Goal: Information Seeking & Learning: Check status

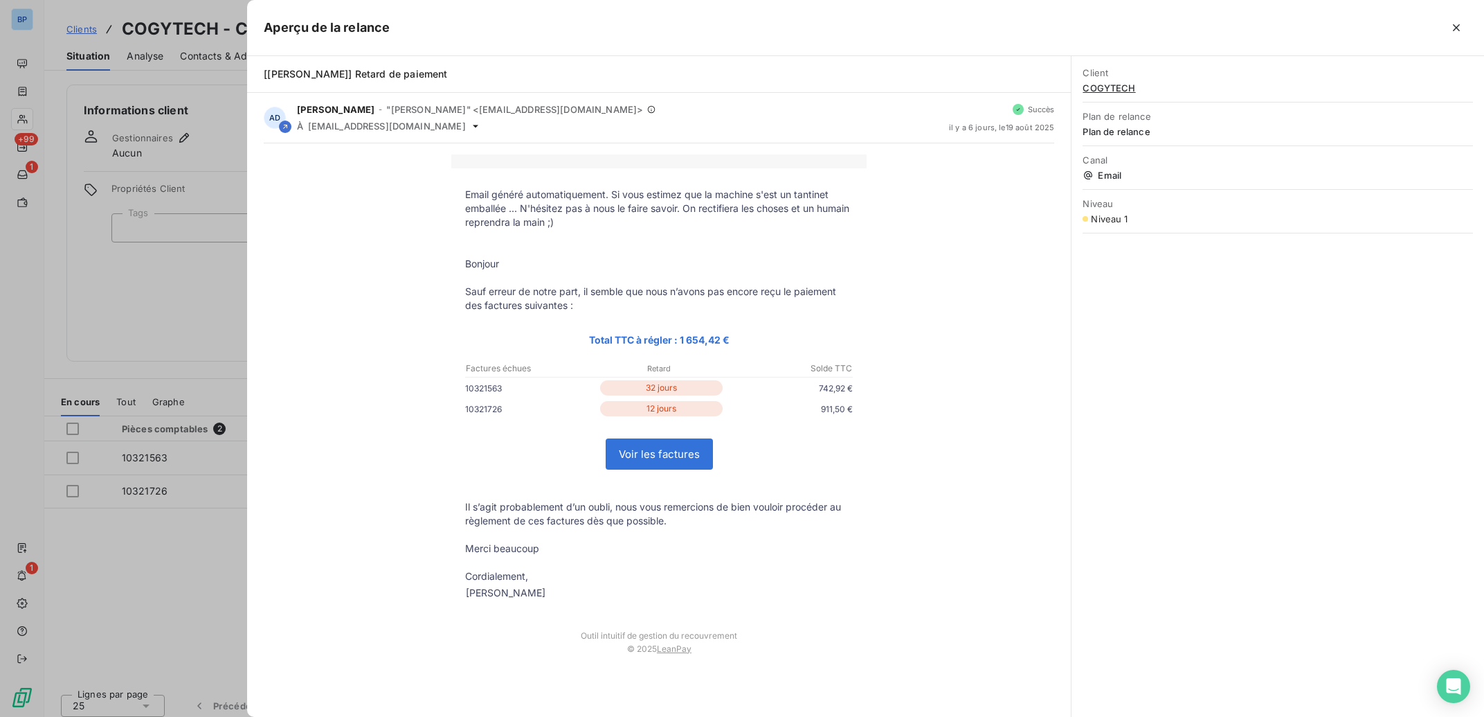
click at [177, 235] on div at bounding box center [742, 358] width 1484 height 717
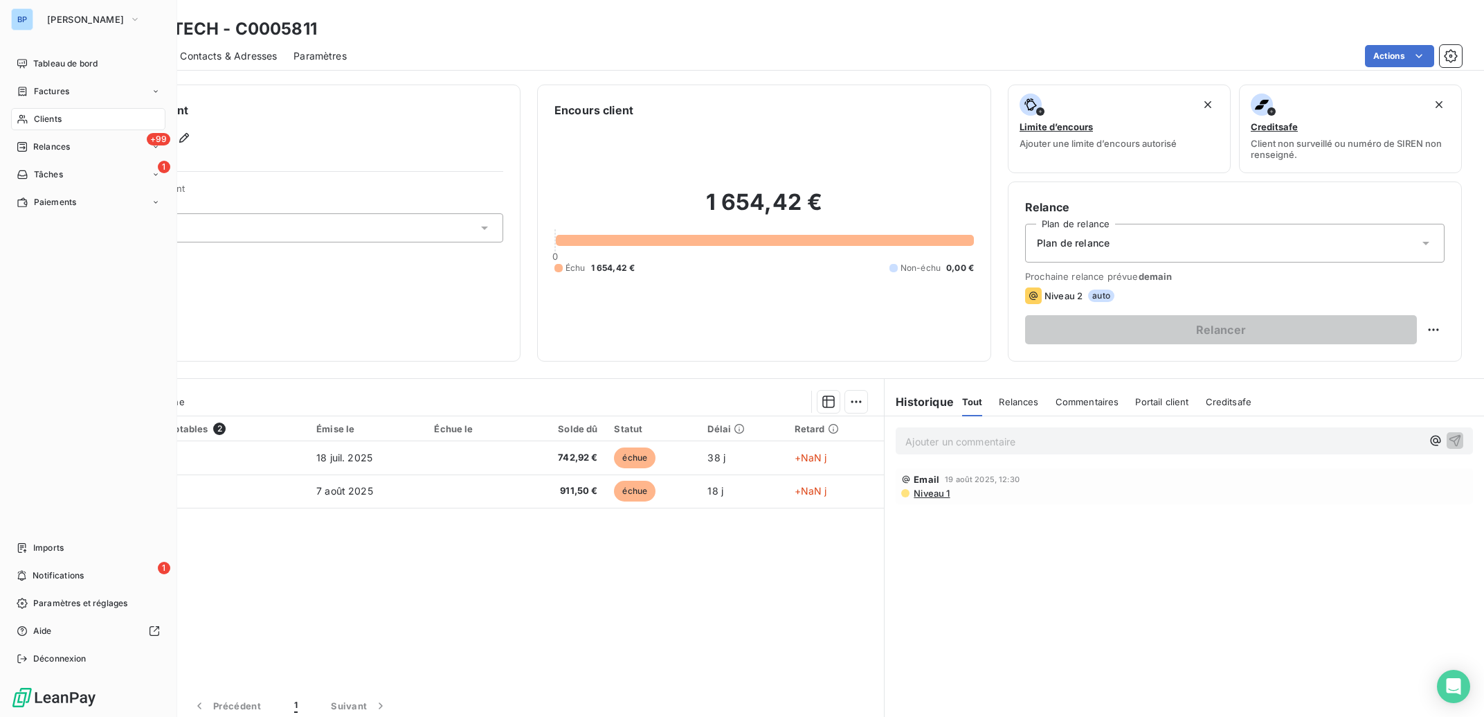
click at [21, 22] on div "BP" at bounding box center [22, 19] width 22 height 22
click at [82, 22] on span "[PERSON_NAME]" at bounding box center [85, 19] width 77 height 11
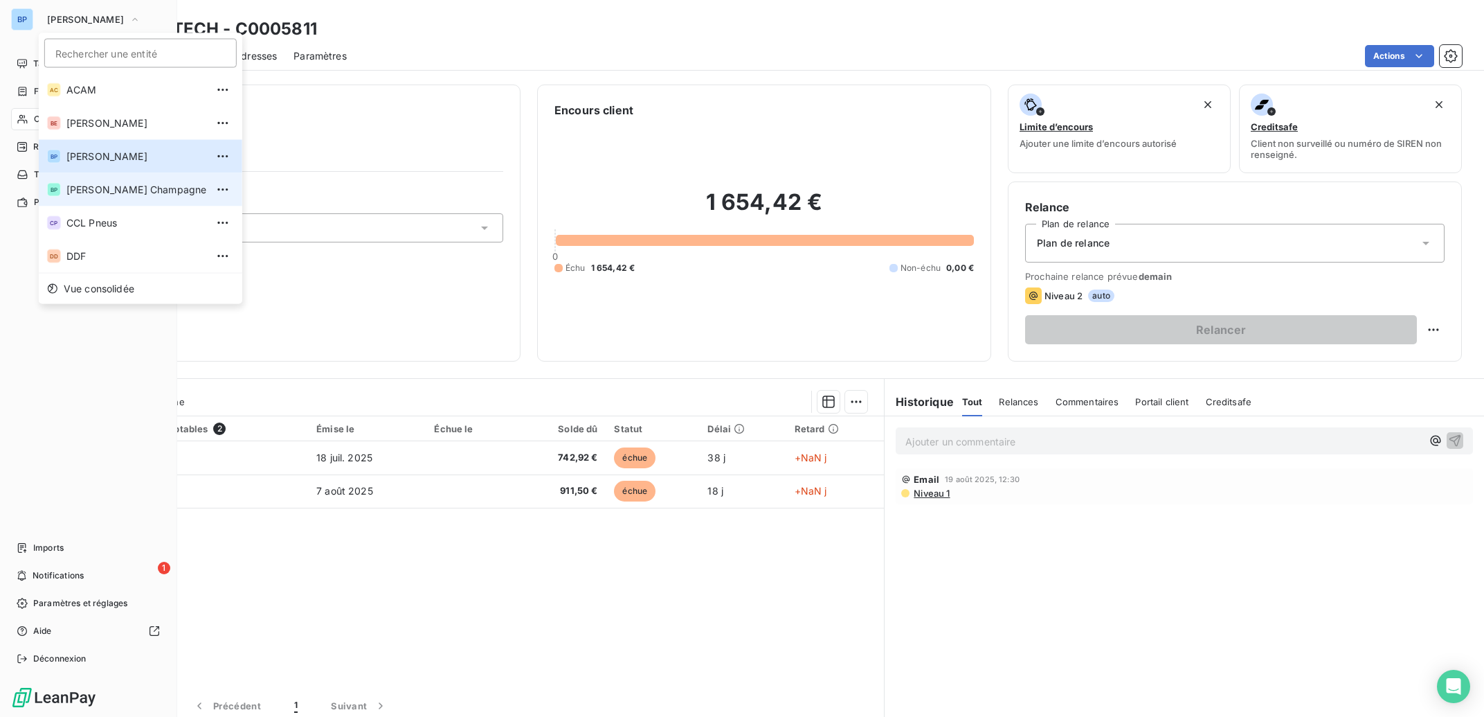
click at [140, 191] on span "Bertrand Pneus Champagne" at bounding box center [136, 190] width 140 height 14
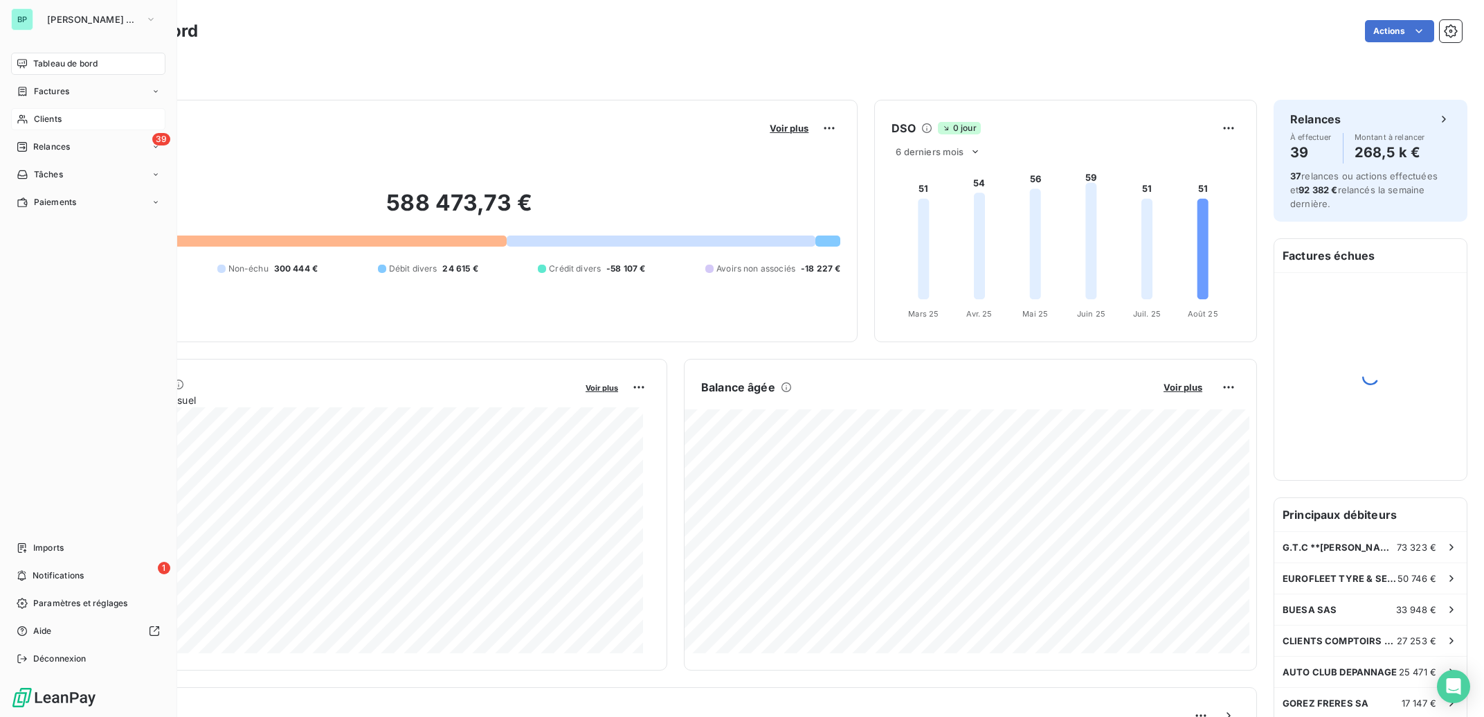
click at [48, 119] on span "Clients" at bounding box center [48, 119] width 28 height 12
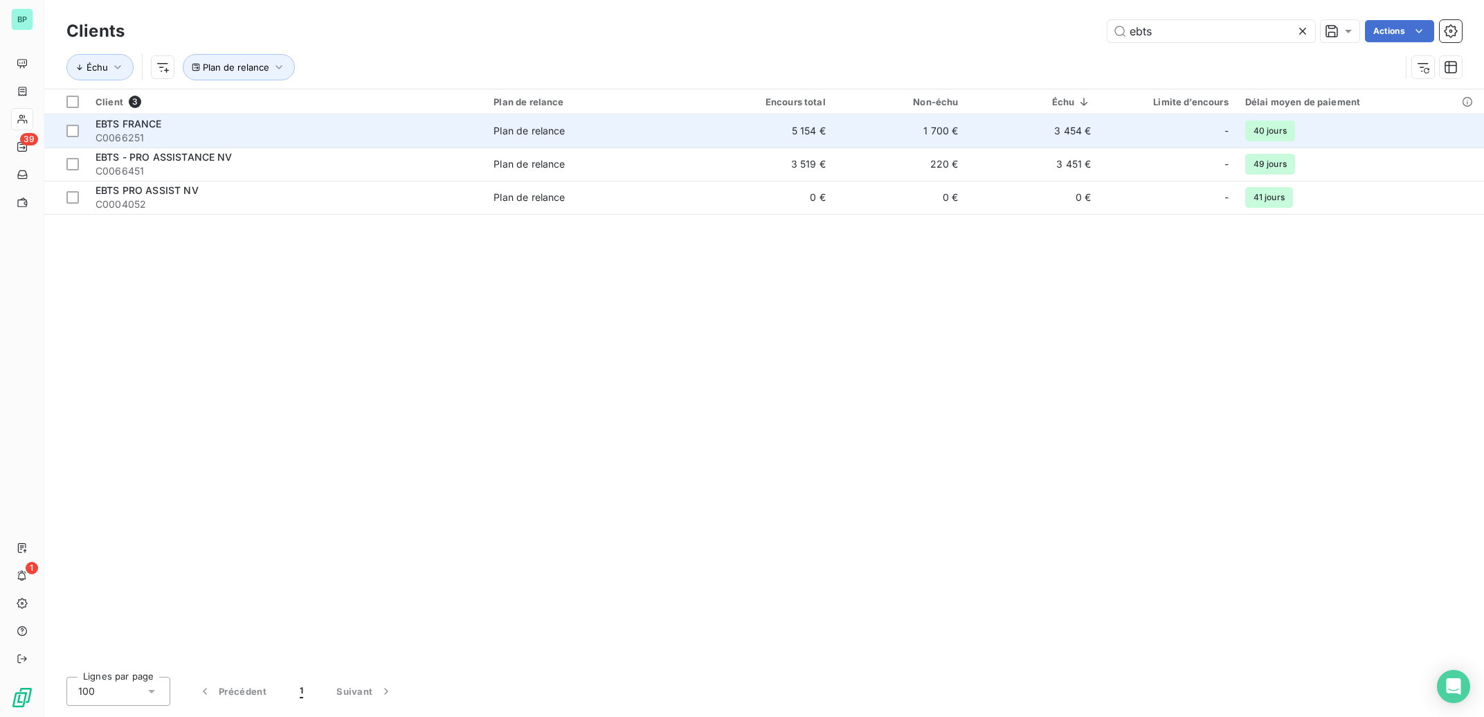
type input "ebts"
click at [285, 135] on span "C0066251" at bounding box center [286, 138] width 381 height 14
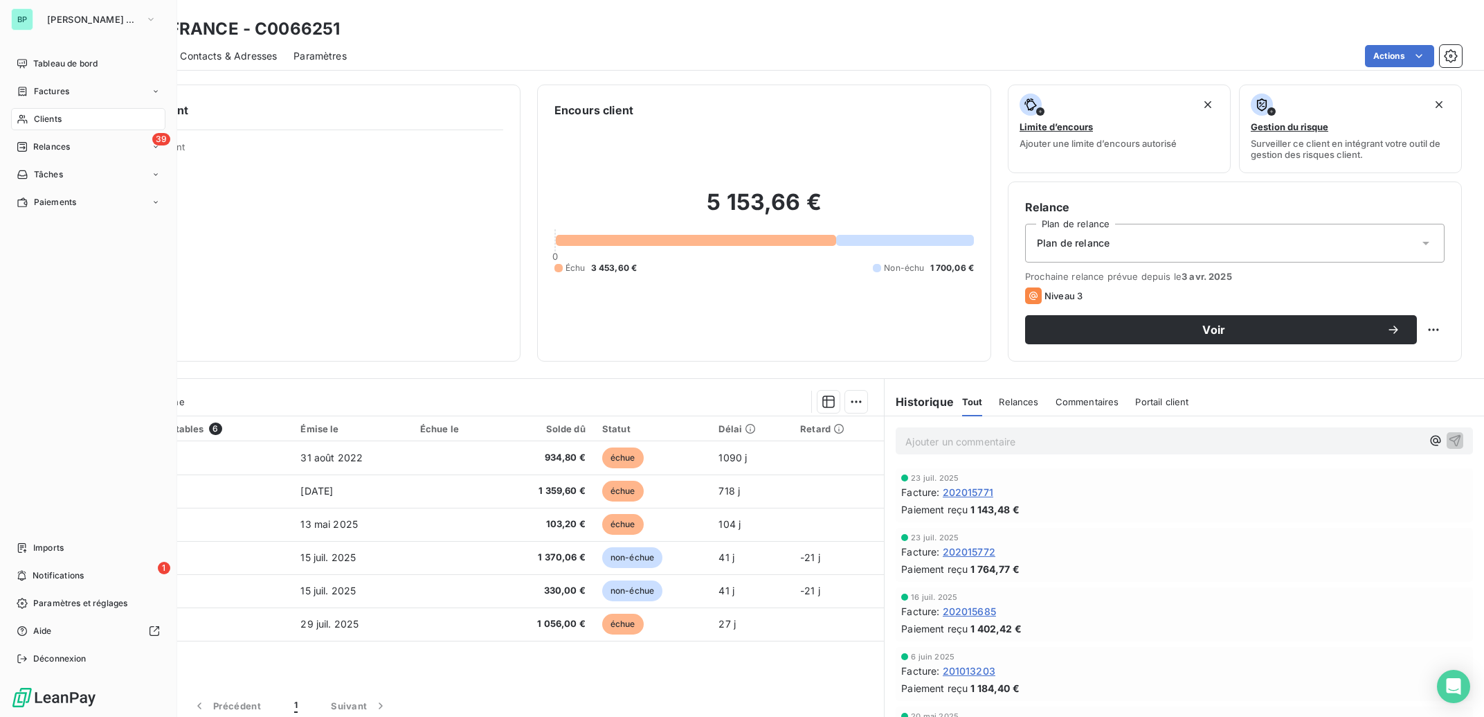
click at [52, 121] on span "Clients" at bounding box center [48, 119] width 28 height 12
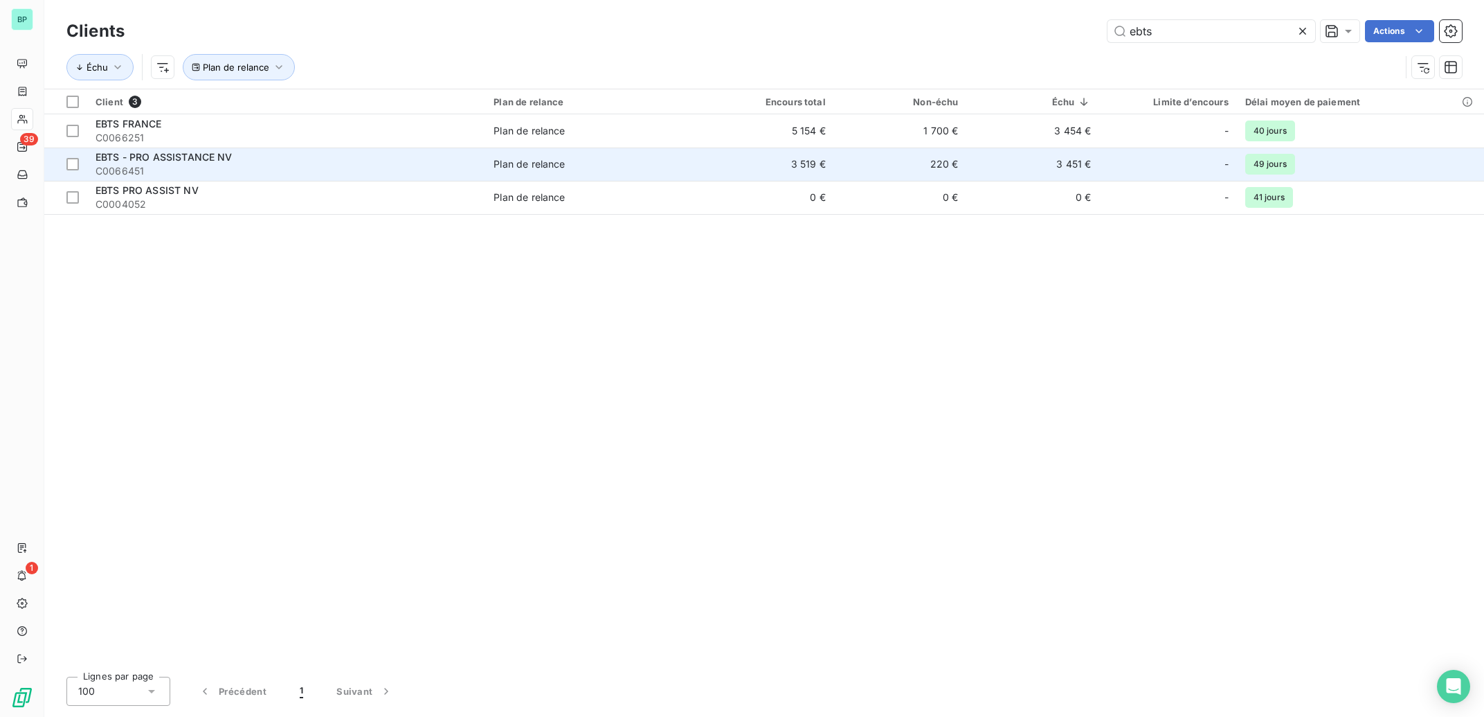
click at [211, 159] on span "EBTS - PRO ASSISTANCE NV" at bounding box center [164, 157] width 137 height 12
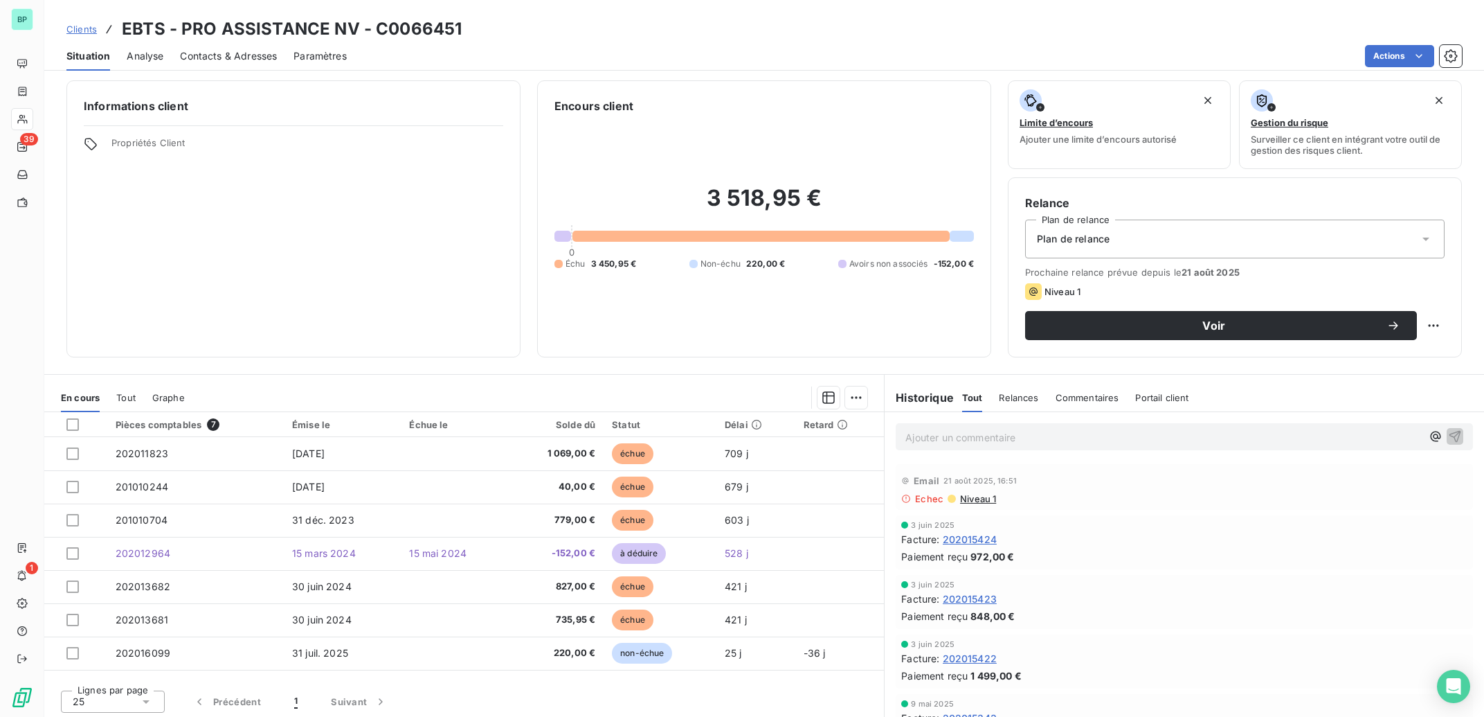
scroll to position [8, 0]
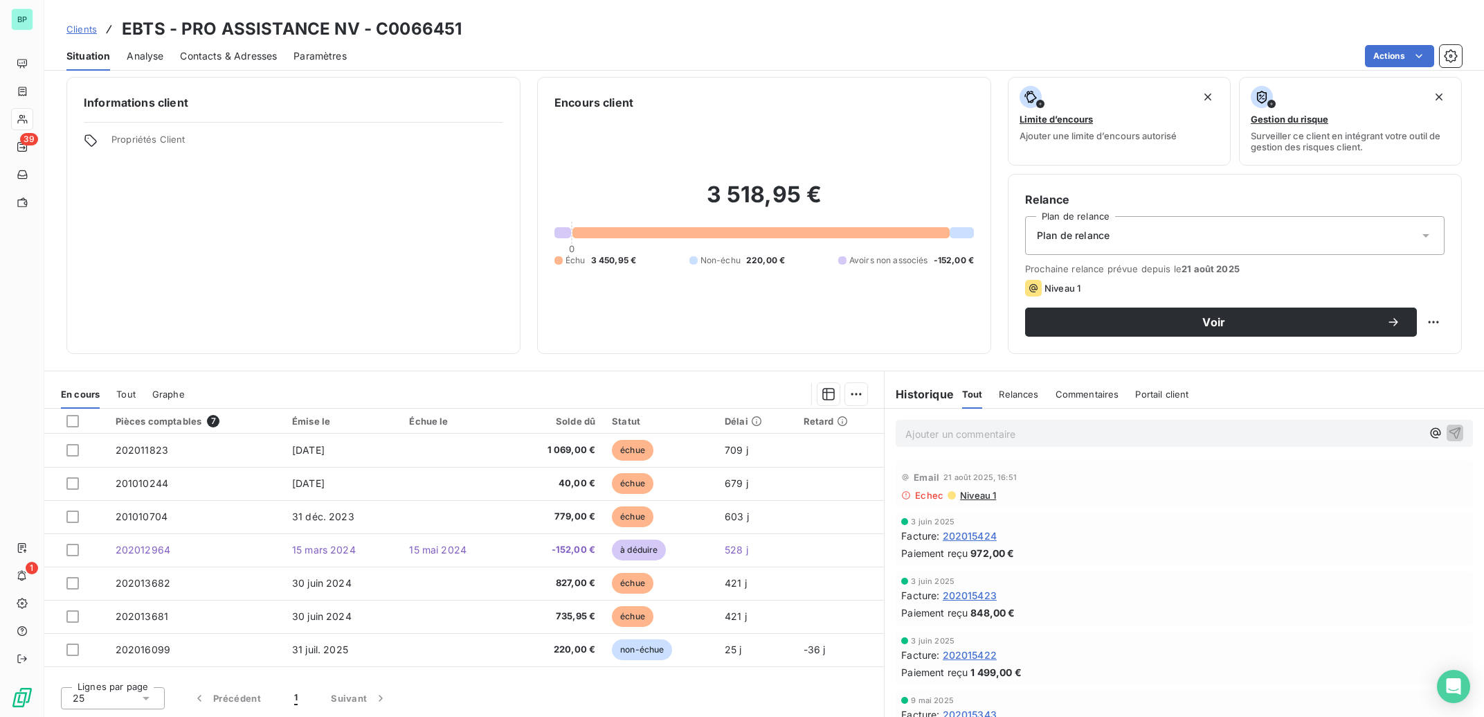
click at [707, 332] on div "3 518,95 € 0 Échu 3 450,95 € Non-échu 220,00 € Avoirs non associés -152,00 €" at bounding box center [765, 224] width 420 height 226
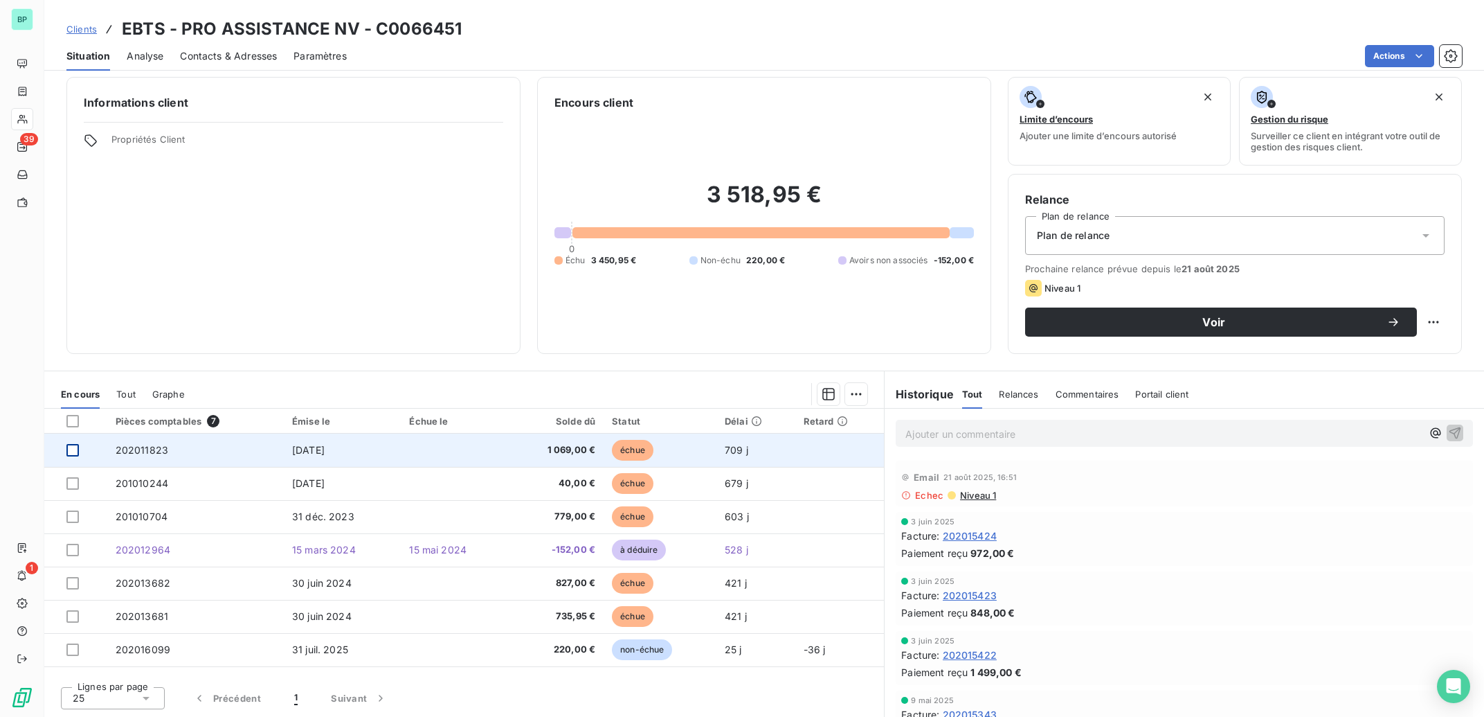
click at [72, 452] on div at bounding box center [72, 450] width 12 height 12
click at [72, 452] on icon at bounding box center [73, 450] width 8 height 8
drag, startPoint x: 174, startPoint y: 451, endPoint x: 94, endPoint y: 451, distance: 80.3
click at [94, 451] on tr "202011823 16 sept. 2023 1 069,00 € échue 709 j" at bounding box center [464, 449] width 840 height 33
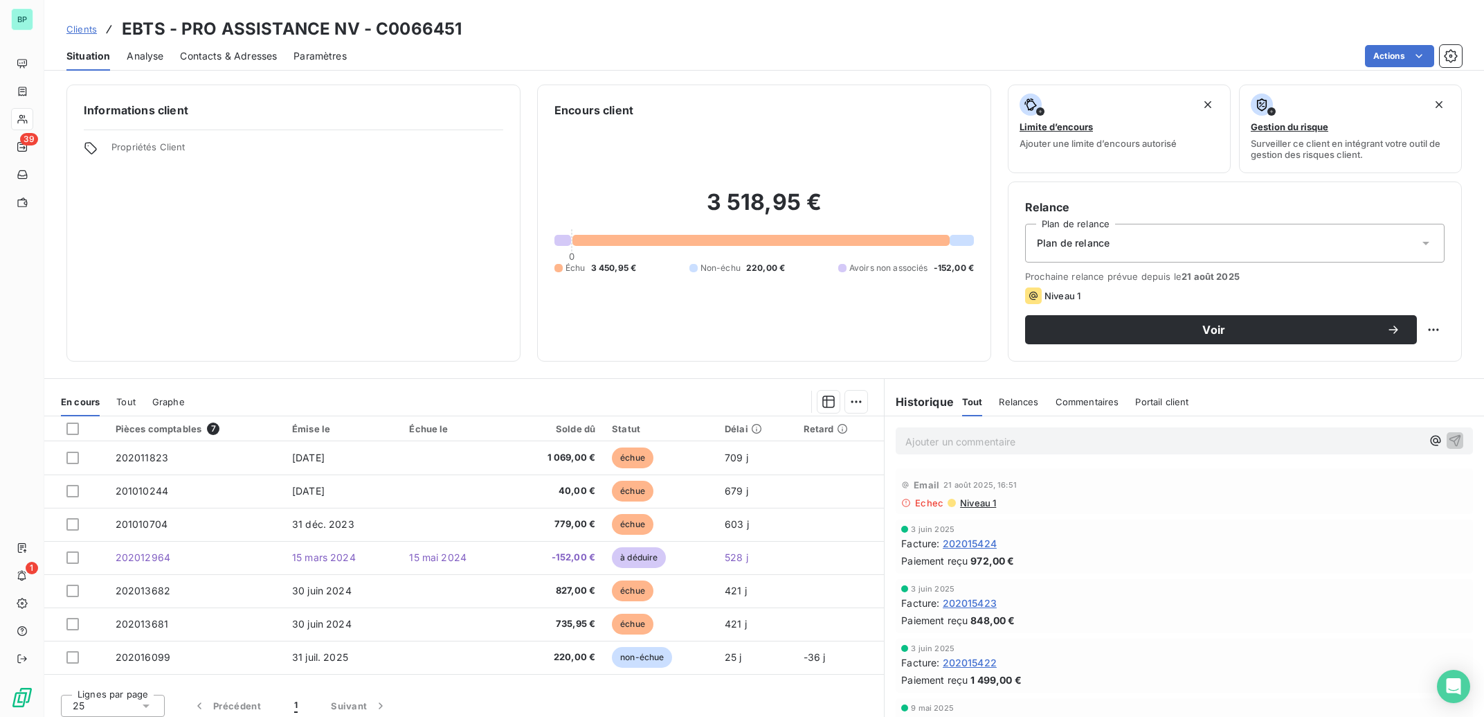
scroll to position [8, 0]
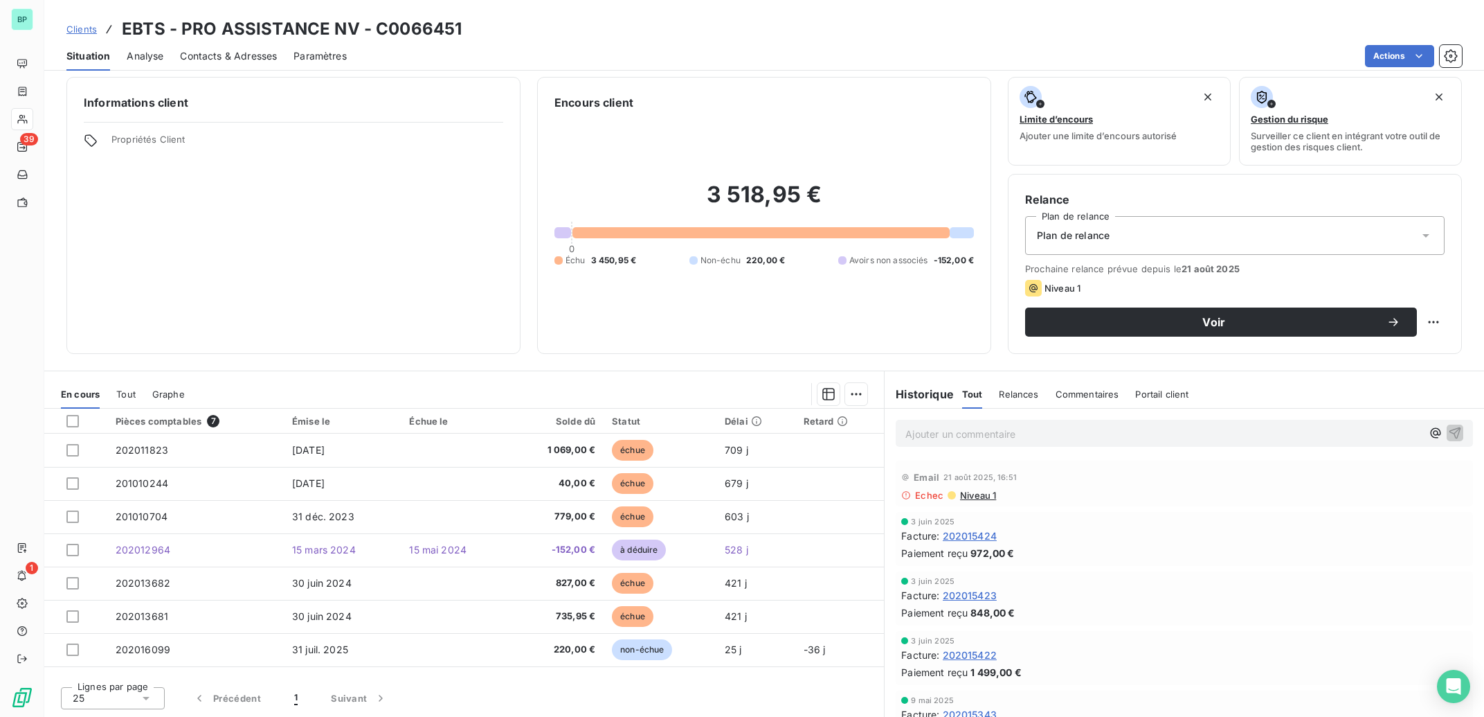
click at [991, 435] on p "Ajouter un commentaire ﻿" at bounding box center [1164, 433] width 516 height 17
drag, startPoint x: 1116, startPoint y: 435, endPoint x: 1088, endPoint y: 433, distance: 28.4
click at [1088, 433] on p "202011823 facture renvoyé par" at bounding box center [1164, 433] width 516 height 16
drag, startPoint x: 1074, startPoint y: 433, endPoint x: 801, endPoint y: 433, distance: 272.8
click at [885, 433] on div "202011823 facture renvoyé par Email 21 août 2025, 16:51 Echec Niveau 1 3 juin 2…" at bounding box center [1185, 562] width 600 height 308
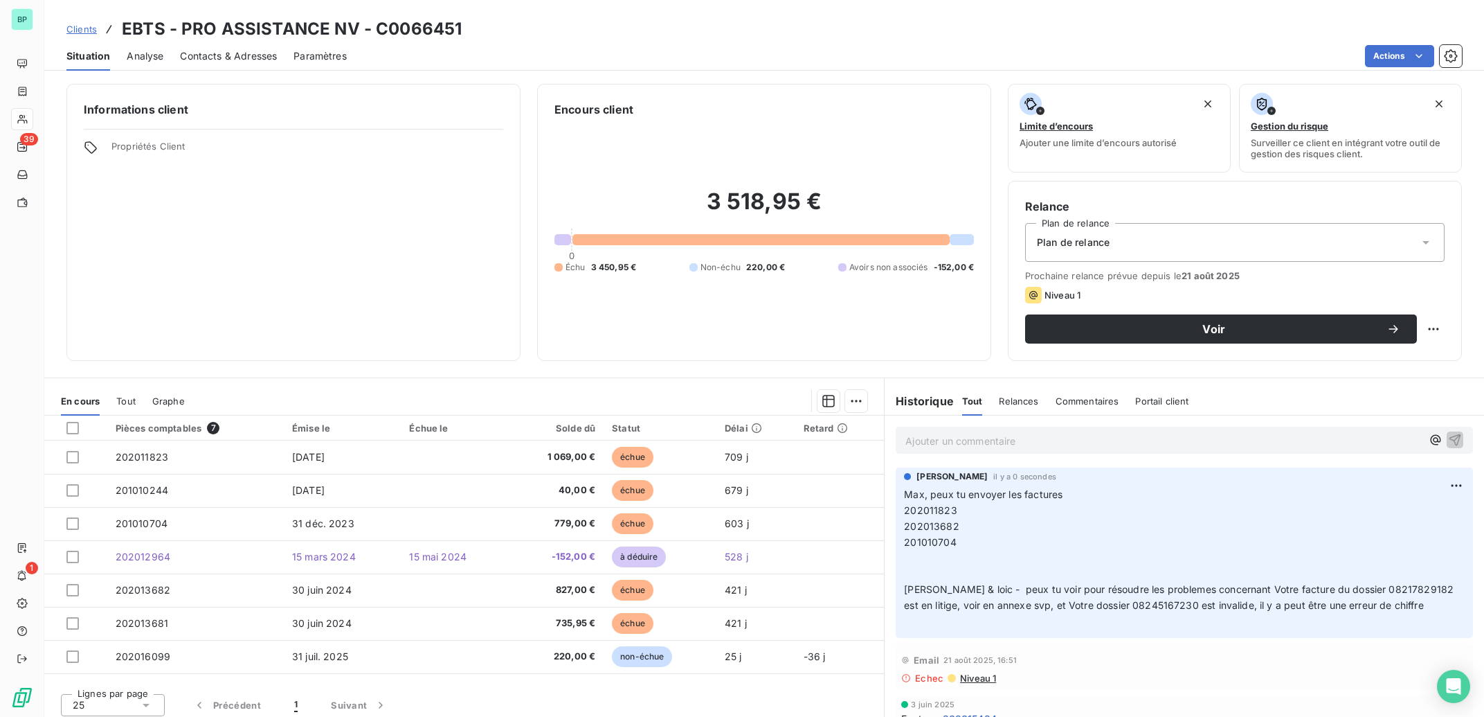
scroll to position [0, 0]
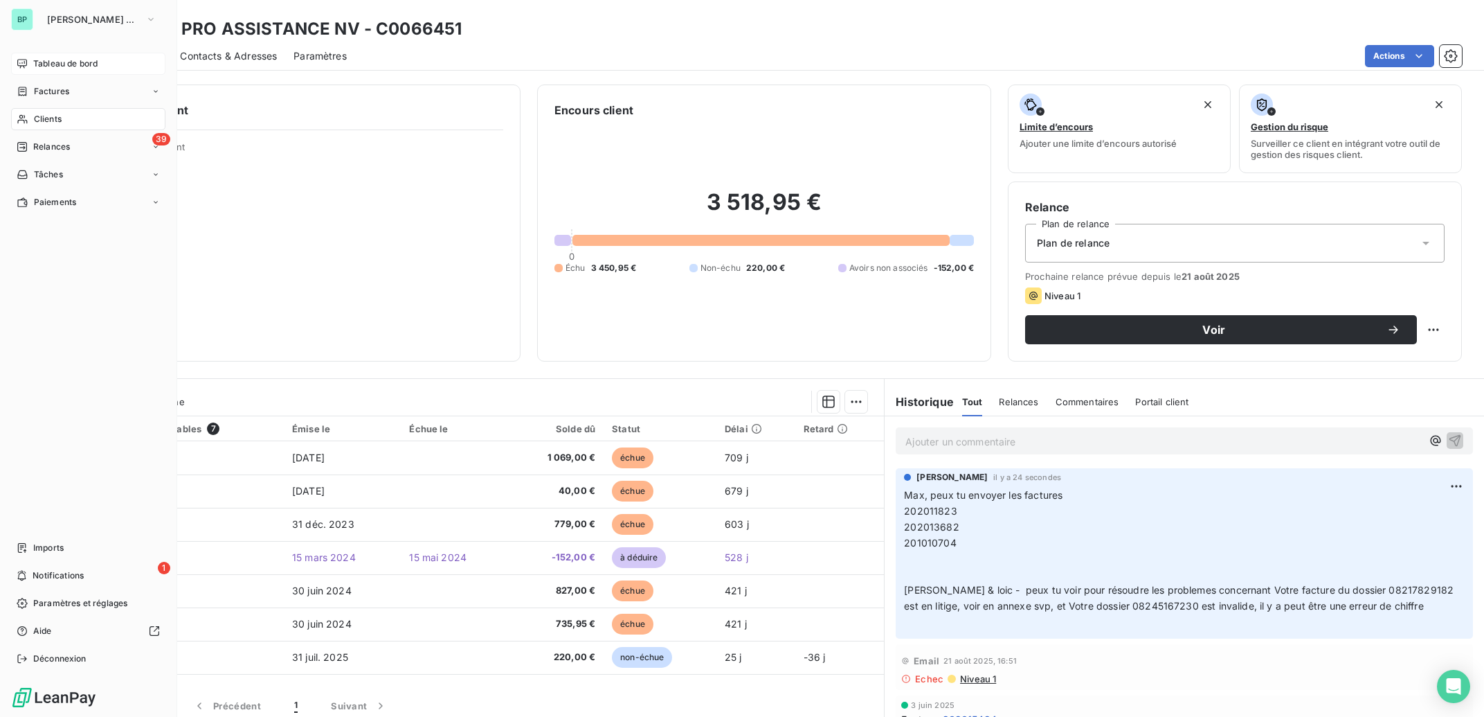
click at [75, 60] on span "Tableau de bord" at bounding box center [65, 63] width 64 height 12
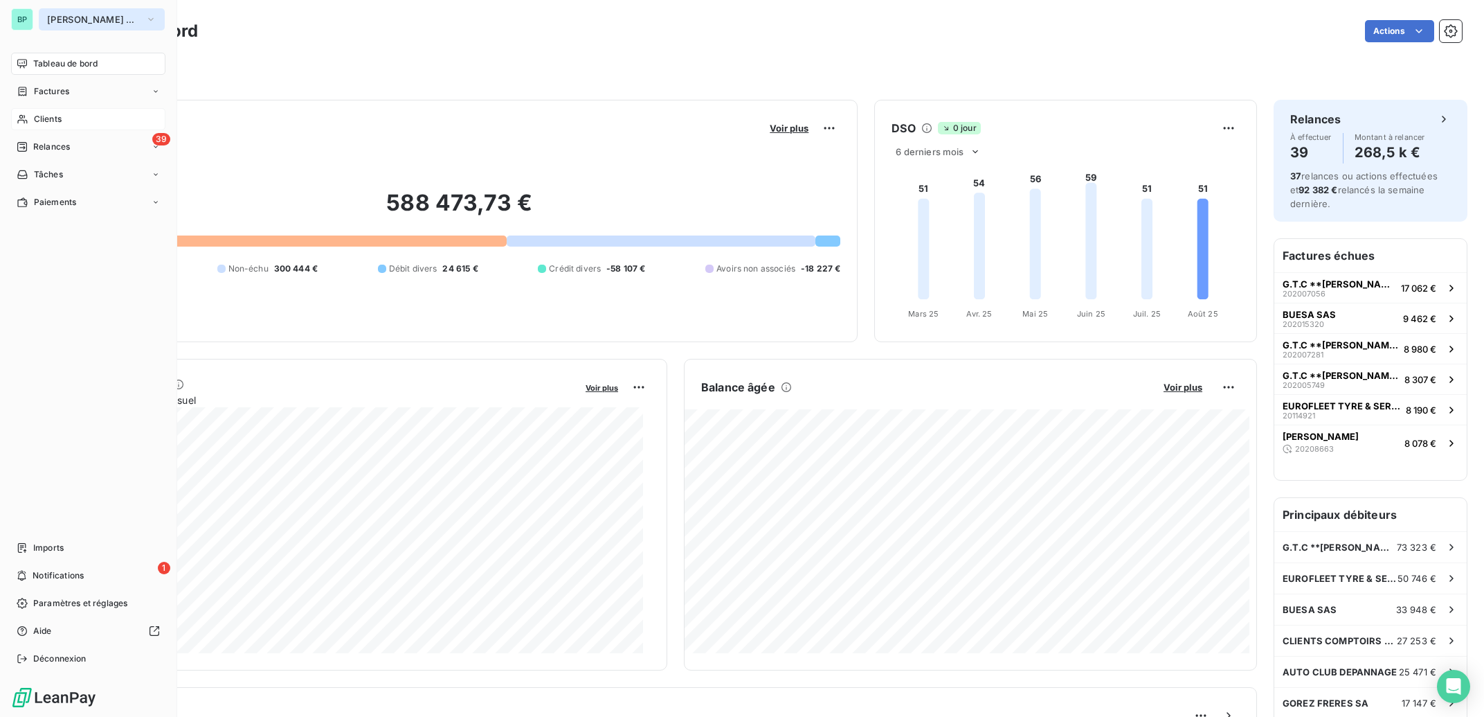
click at [122, 18] on span "Bertrand Pneus Champagne" at bounding box center [93, 19] width 93 height 11
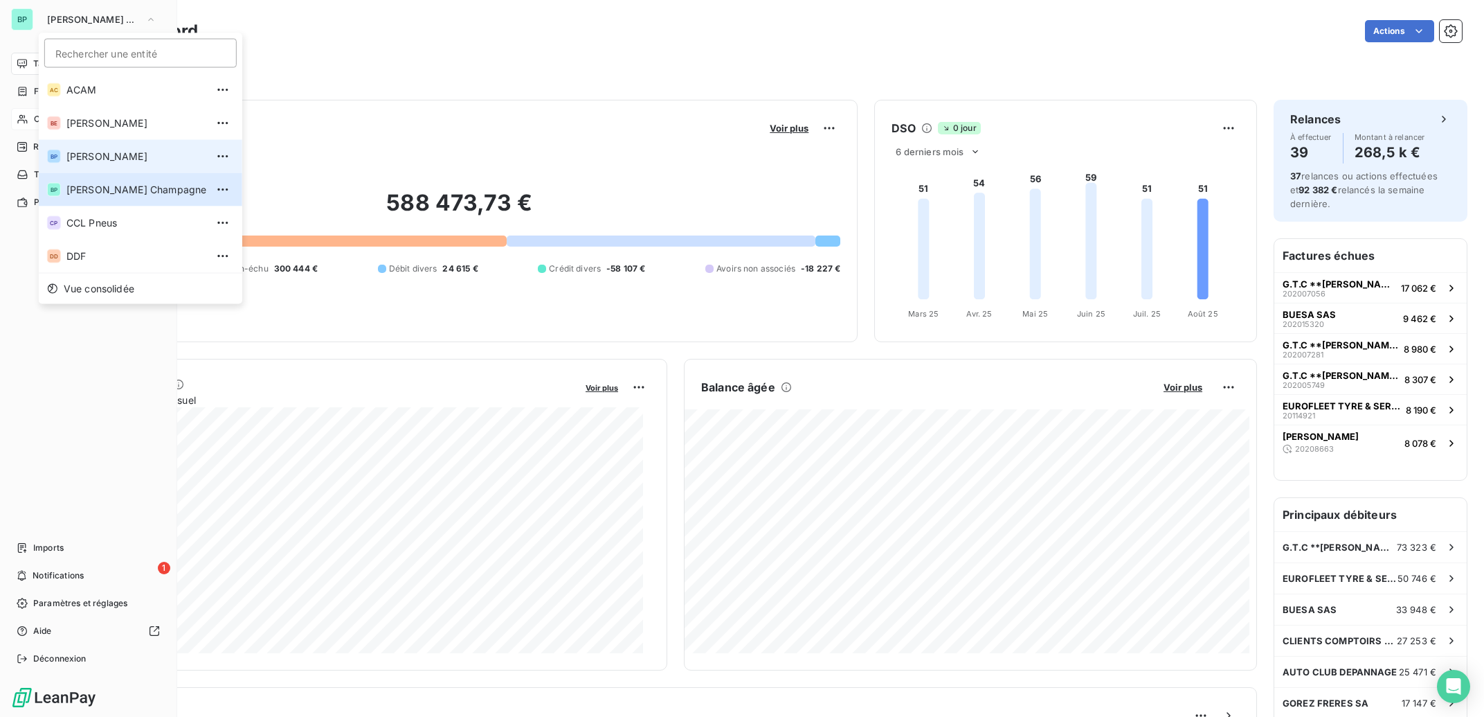
click at [110, 163] on li "BP Bertrand Pneus" at bounding box center [141, 156] width 204 height 33
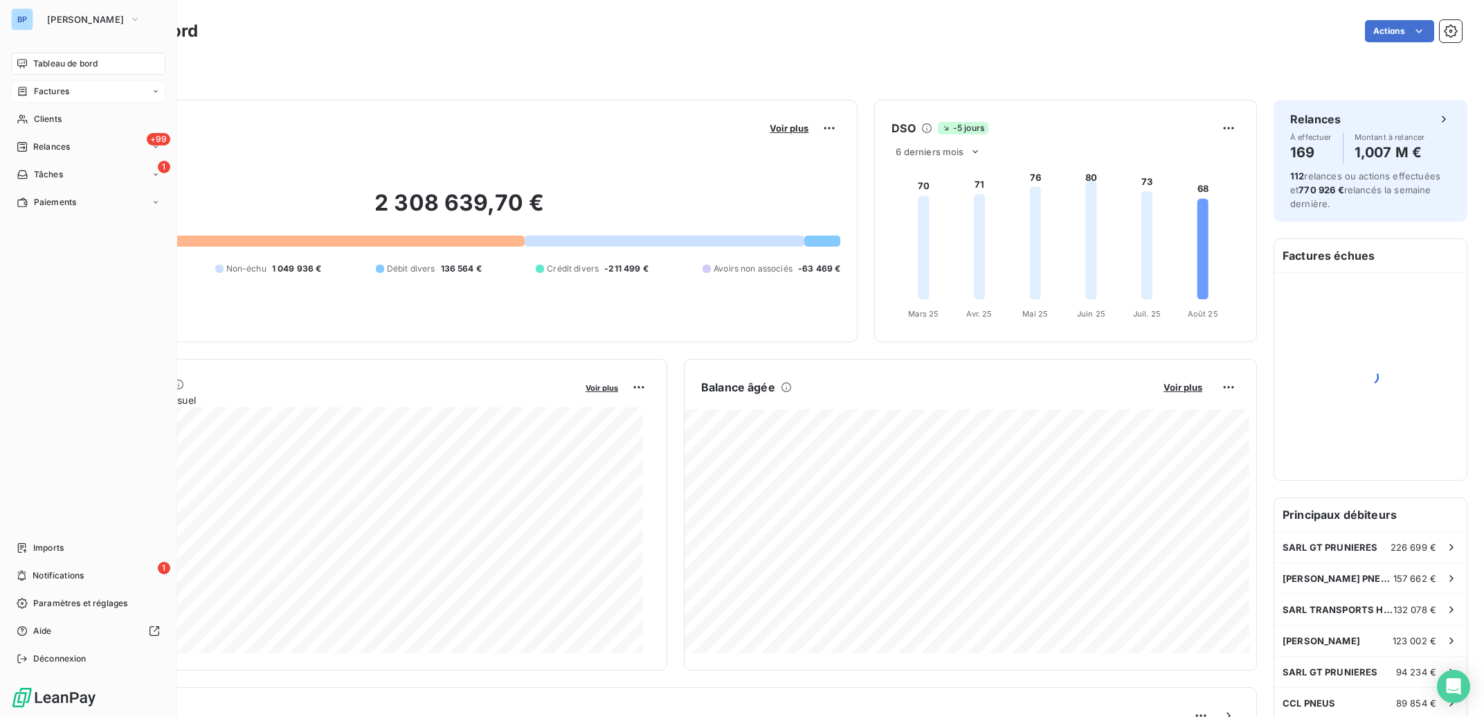
click at [49, 93] on span "Factures" at bounding box center [51, 91] width 35 height 12
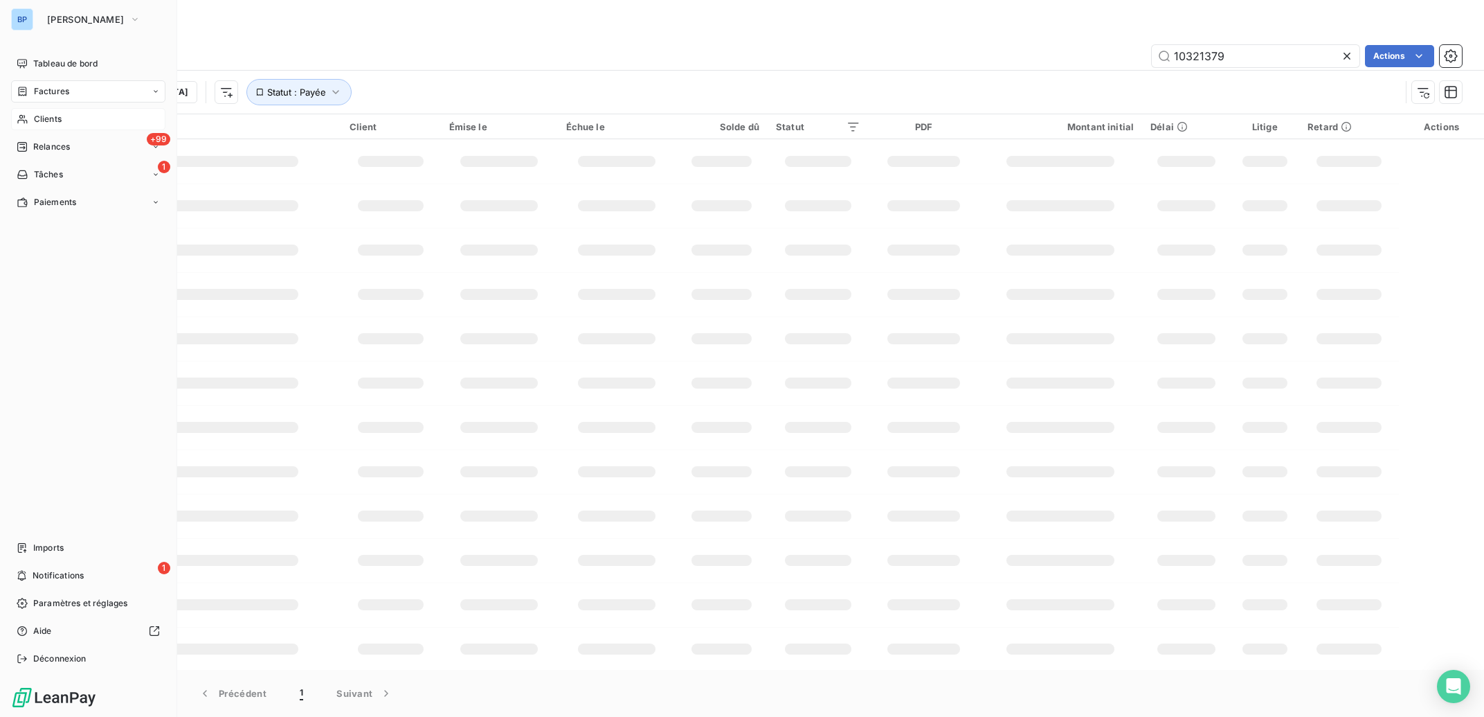
click at [36, 119] on span "Clients" at bounding box center [48, 119] width 28 height 12
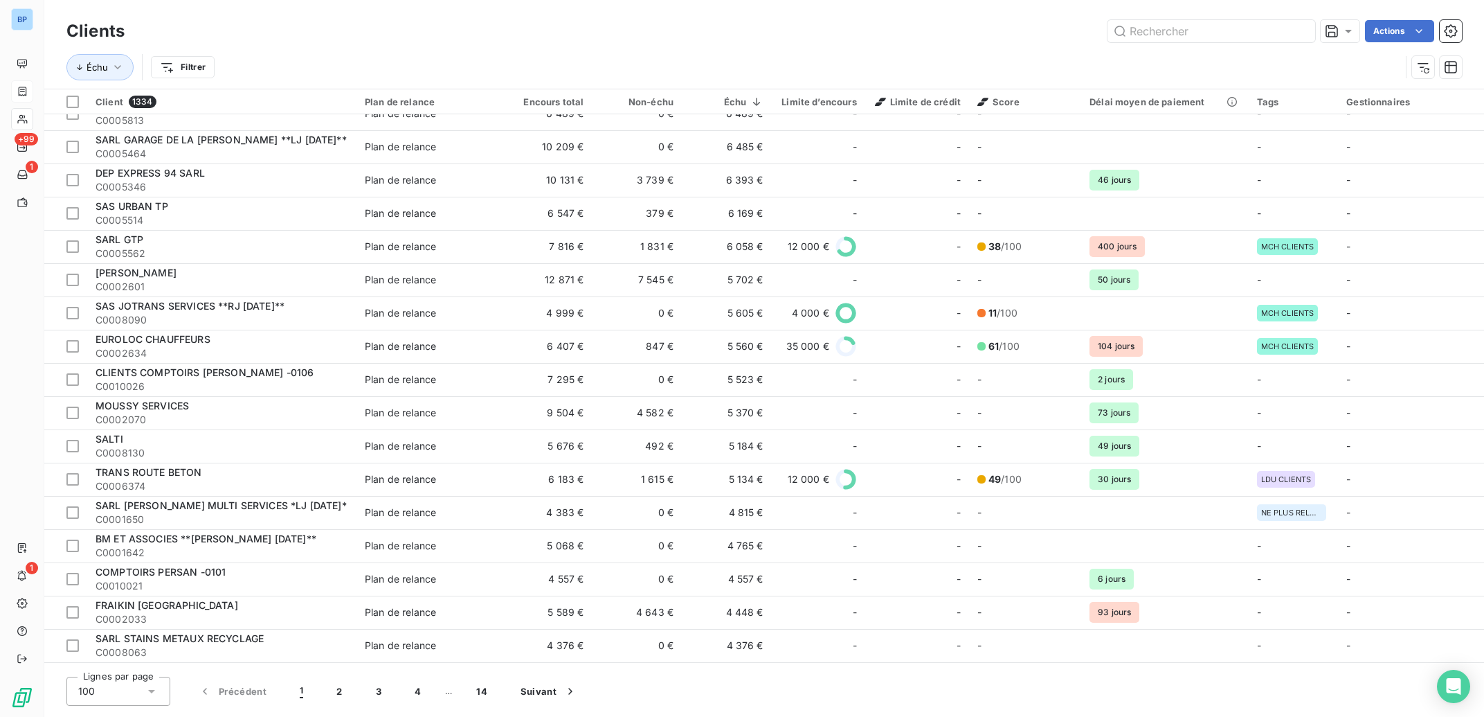
scroll to position [1322, 0]
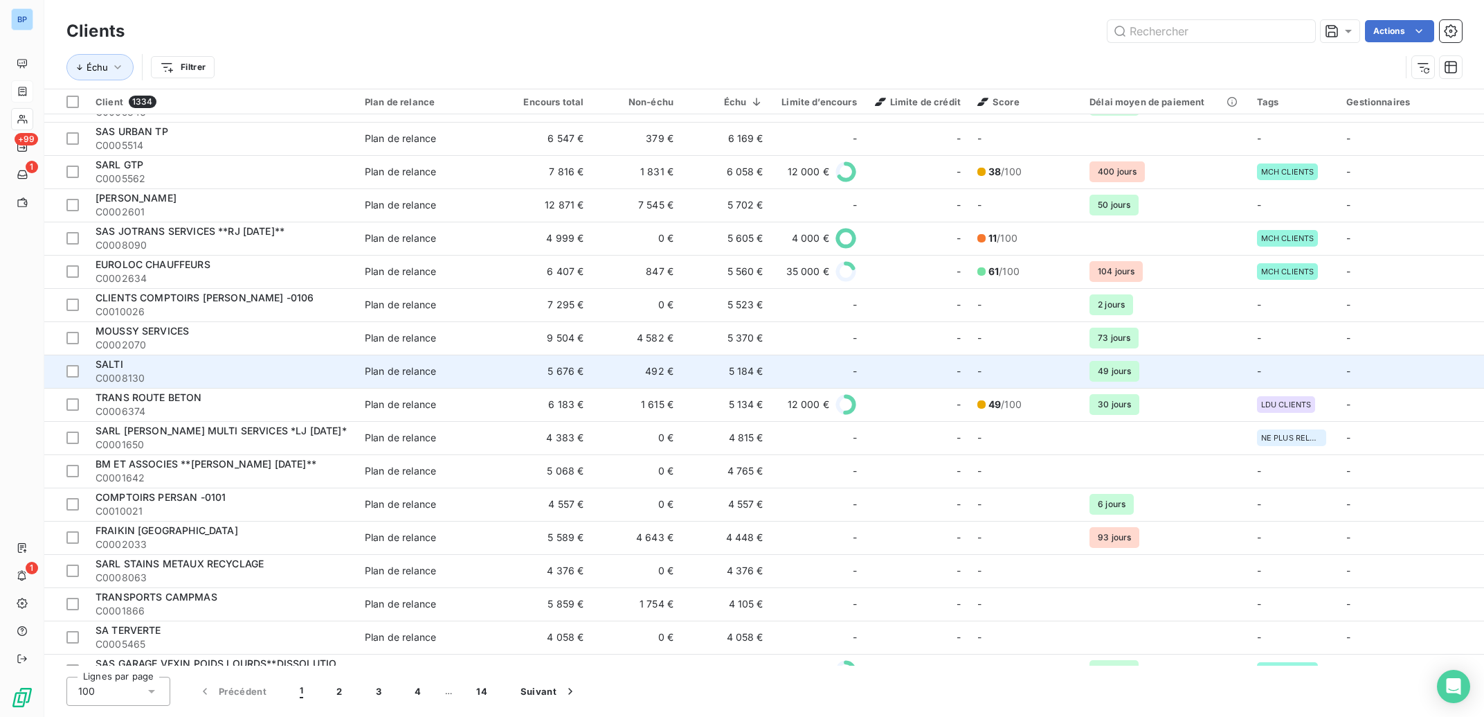
click at [724, 375] on td "5 184 €" at bounding box center [727, 370] width 90 height 33
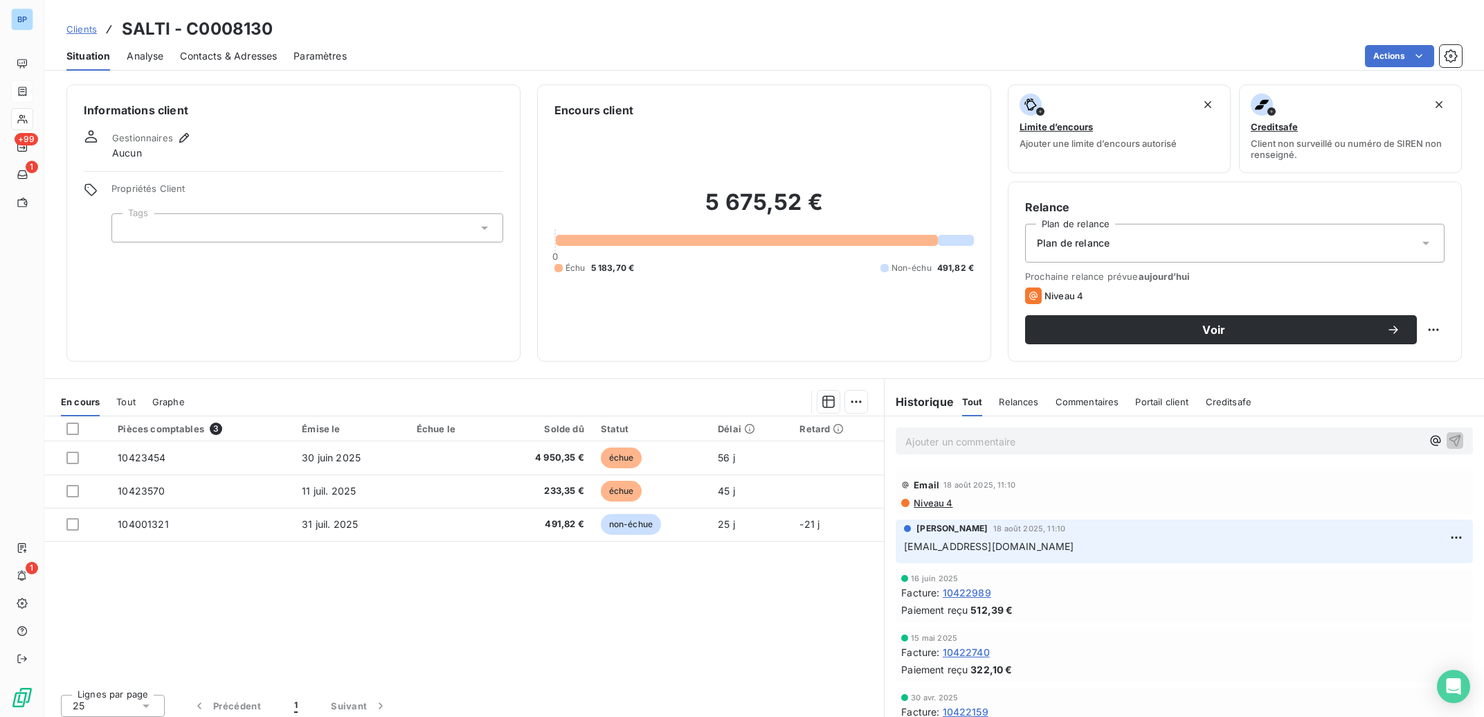
click at [917, 502] on span "Niveau 4" at bounding box center [933, 502] width 40 height 11
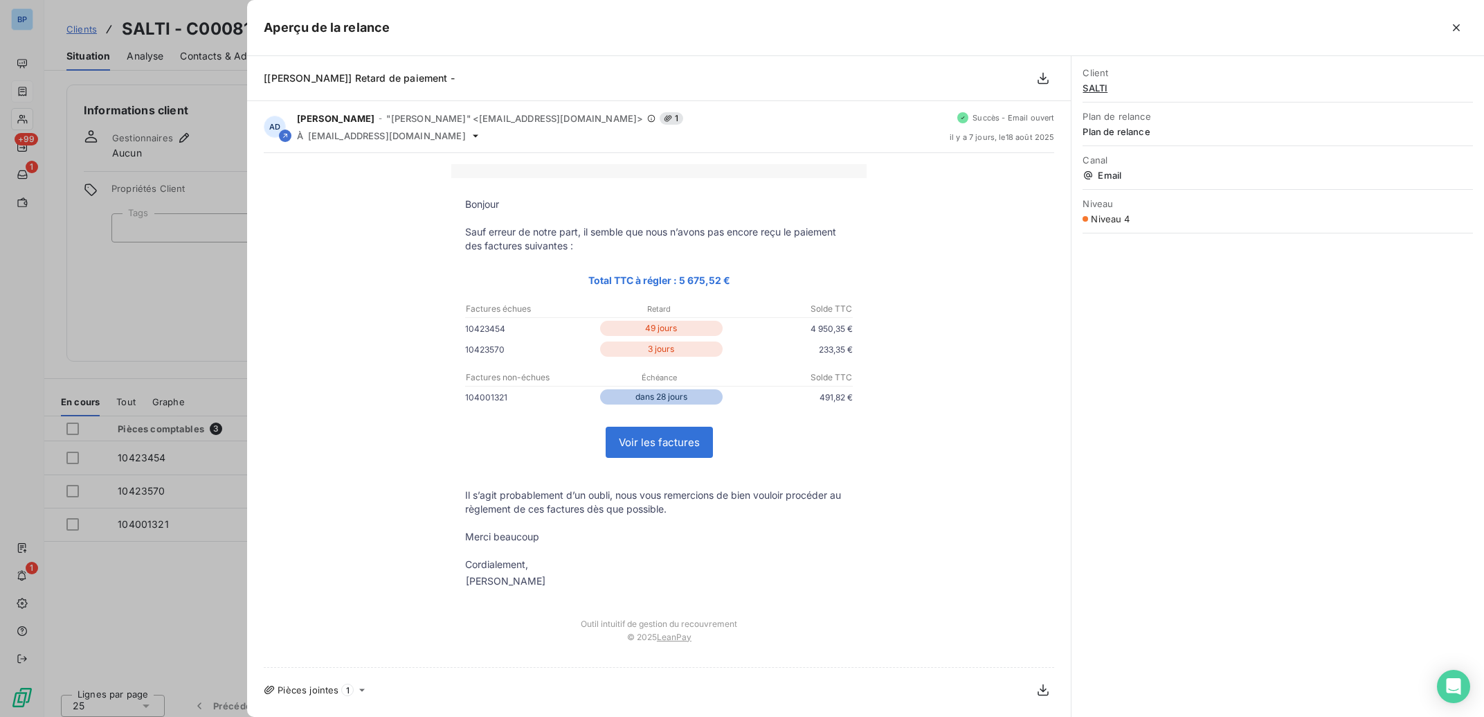
click at [199, 276] on div at bounding box center [742, 358] width 1484 height 717
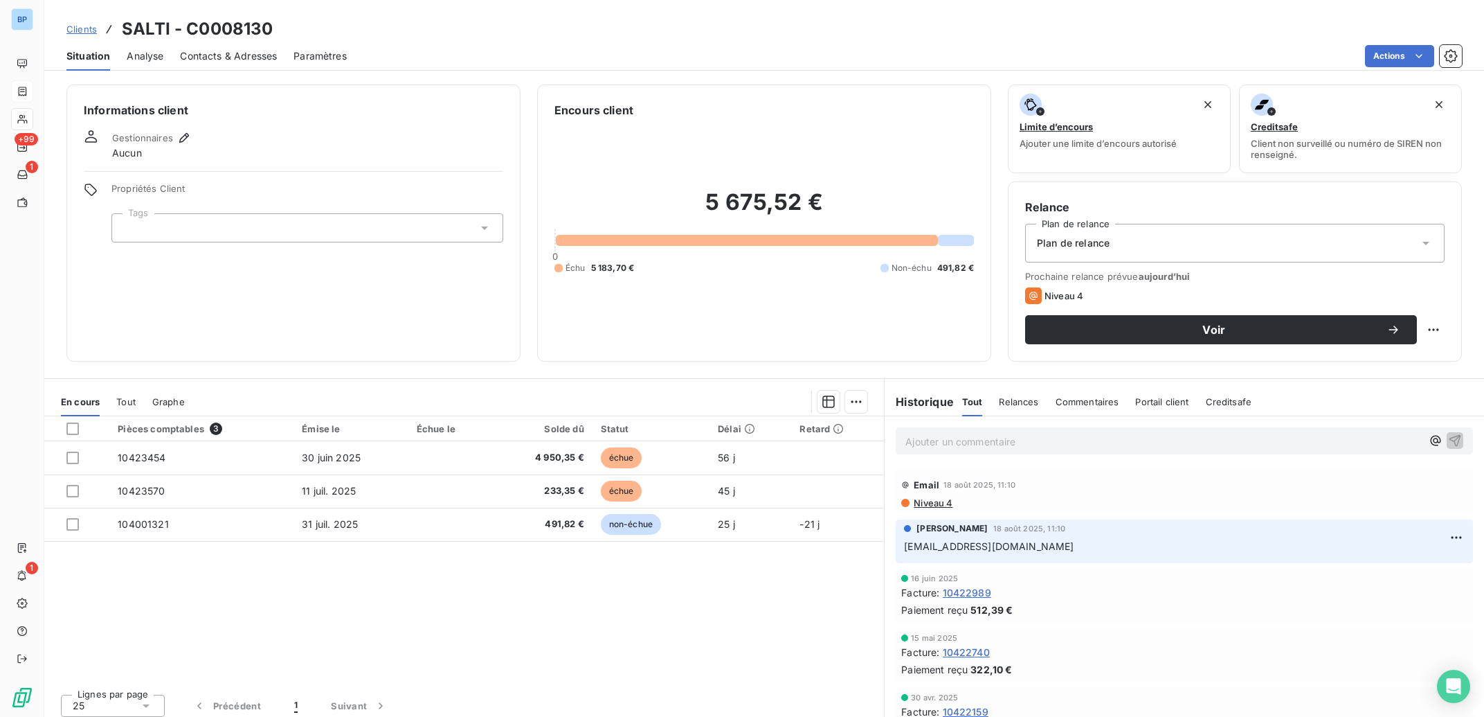
click at [922, 500] on span "Niveau 4" at bounding box center [933, 502] width 40 height 11
